Goal: Connect with others: Connect with others

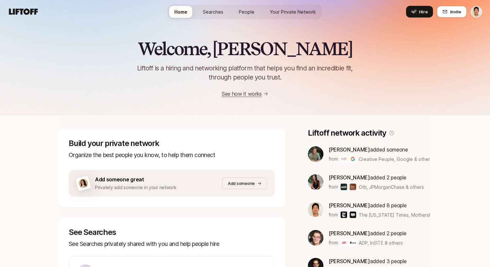
click at [256, 13] on link "People" at bounding box center [247, 12] width 26 height 12
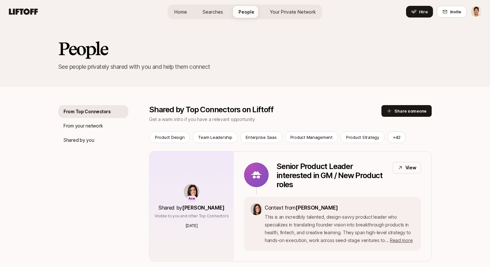
click at [286, 14] on span "Your Private Network" at bounding box center [293, 11] width 46 height 7
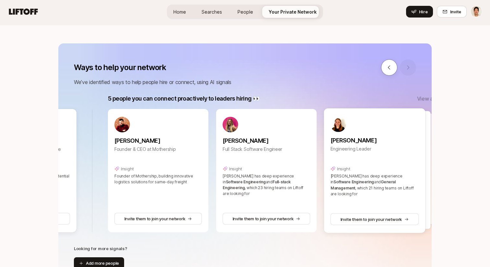
scroll to position [0, 348]
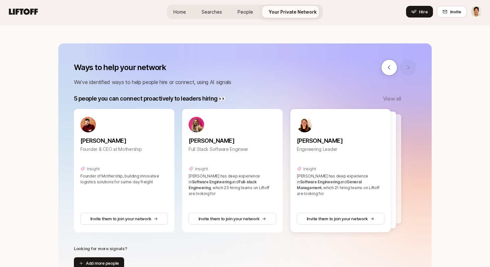
click at [394, 100] on p "View all" at bounding box center [392, 98] width 18 height 8
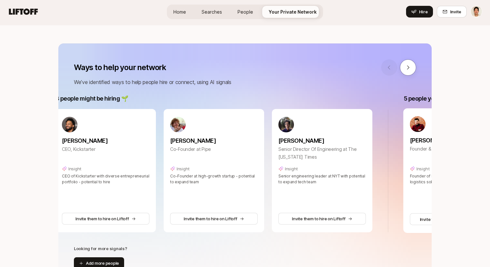
scroll to position [0, 0]
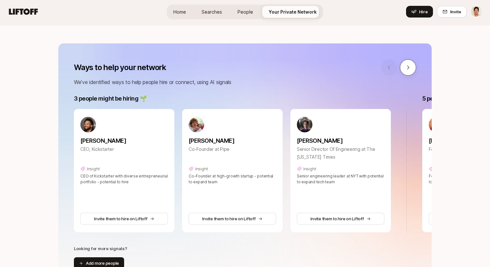
click at [409, 68] on icon at bounding box center [408, 67] width 6 height 6
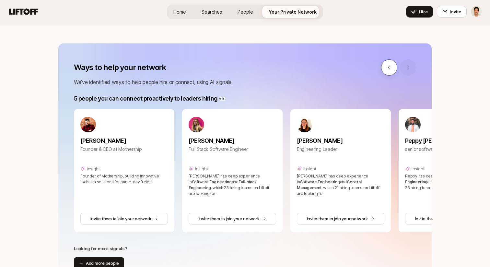
click at [391, 64] on icon at bounding box center [389, 67] width 6 height 6
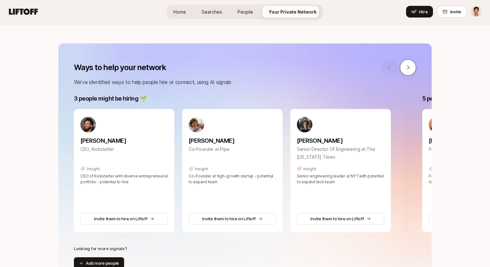
click at [410, 66] on icon at bounding box center [408, 67] width 6 height 6
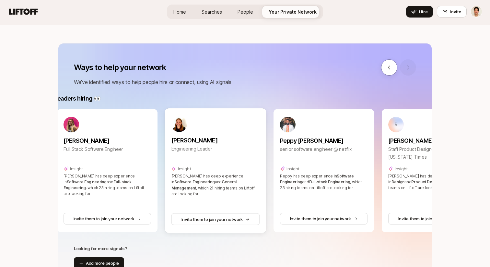
scroll to position [0, 552]
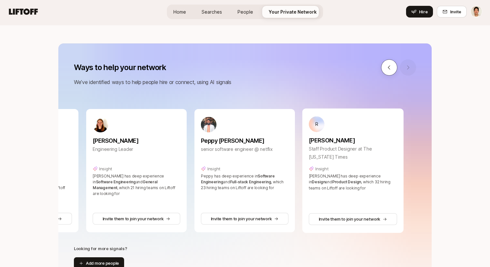
click at [391, 63] on button at bounding box center [389, 67] width 16 height 16
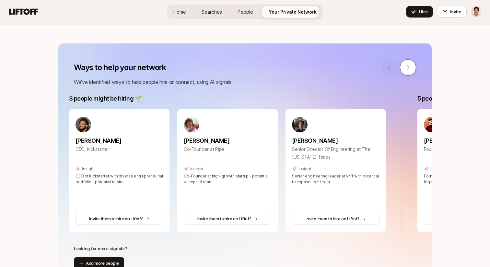
scroll to position [0, 0]
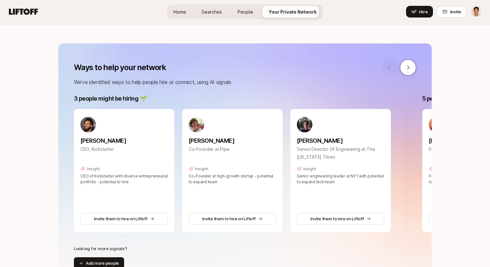
click at [413, 70] on button at bounding box center [408, 67] width 16 height 16
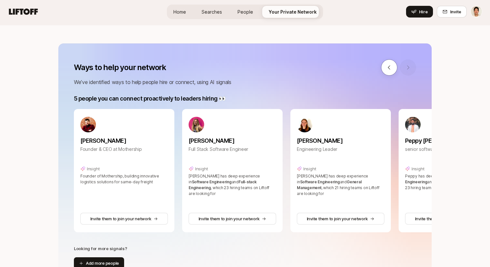
click at [411, 70] on div at bounding box center [398, 67] width 35 height 16
click at [393, 64] on button at bounding box center [389, 67] width 16 height 16
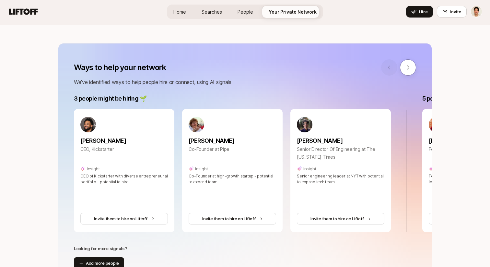
click at [125, 15] on div "Home Searches People Your Private Network Hire Hire Invite" at bounding box center [245, 12] width 474 height 12
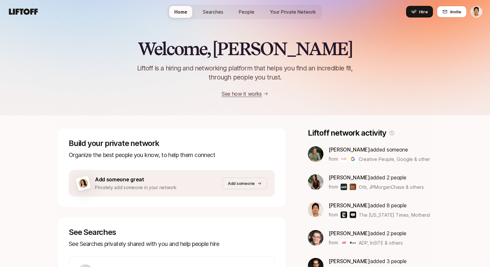
click at [287, 8] on span "Your Private Network" at bounding box center [293, 11] width 46 height 7
